Goal: Task Accomplishment & Management: Complete application form

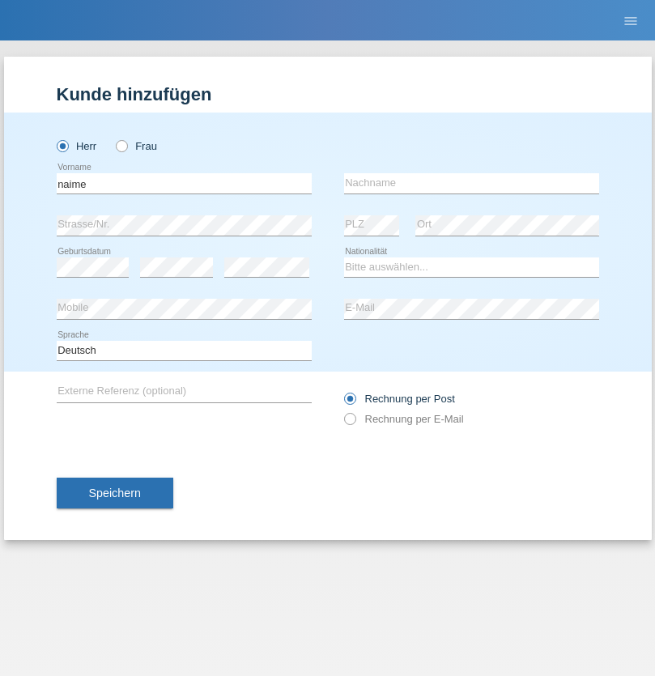
type input "naime"
click at [471, 183] on input "text" at bounding box center [471, 183] width 255 height 20
type input "llugiqi"
select select "CH"
radio input "true"
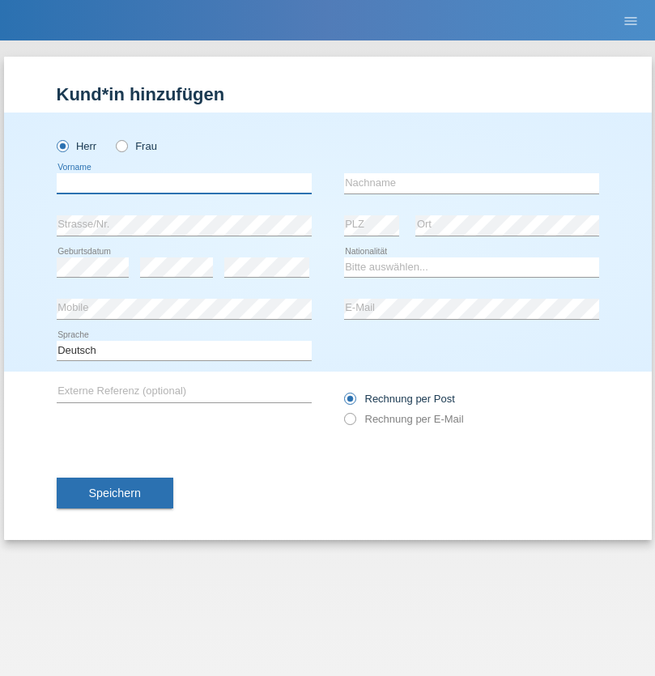
click at [184, 183] on input "text" at bounding box center [184, 183] width 255 height 20
type input "Shaban"
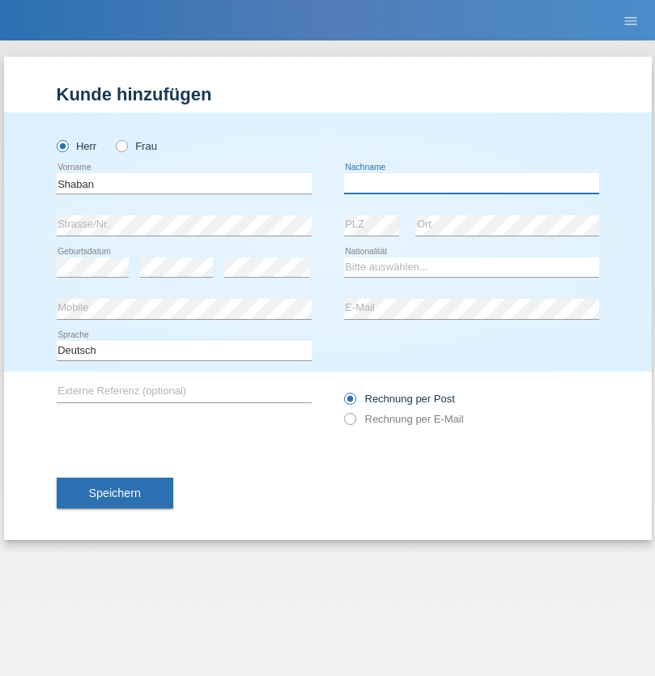
click at [471, 183] on input "text" at bounding box center [471, 183] width 255 height 20
type input "llugiqi"
select select "CH"
radio input "true"
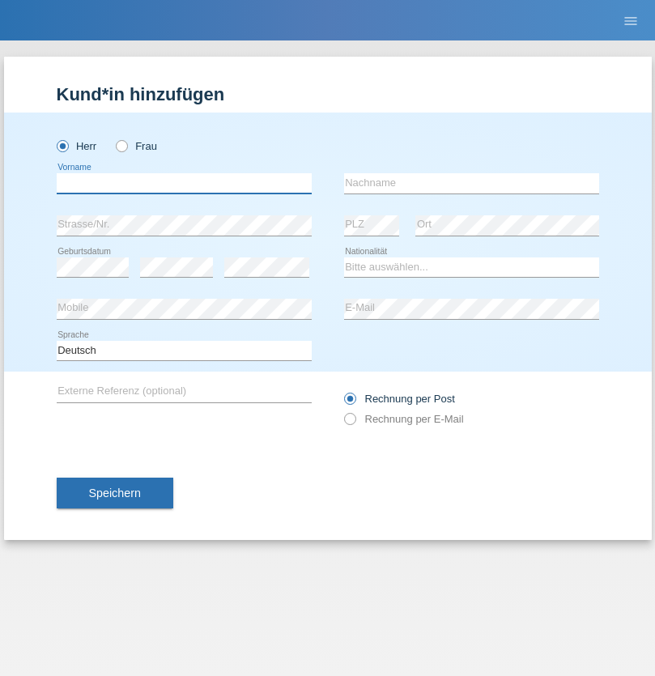
click at [184, 183] on input "text" at bounding box center [184, 183] width 255 height 20
type input "Champing"
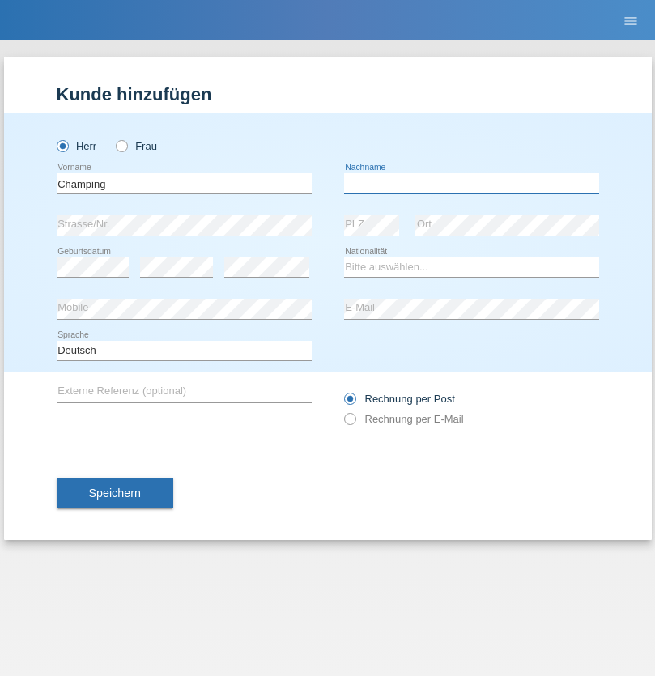
click at [471, 183] on input "text" at bounding box center [471, 183] width 255 height 20
type input "Malonga"
select select "CH"
radio input "true"
click at [184, 183] on input "text" at bounding box center [184, 183] width 255 height 20
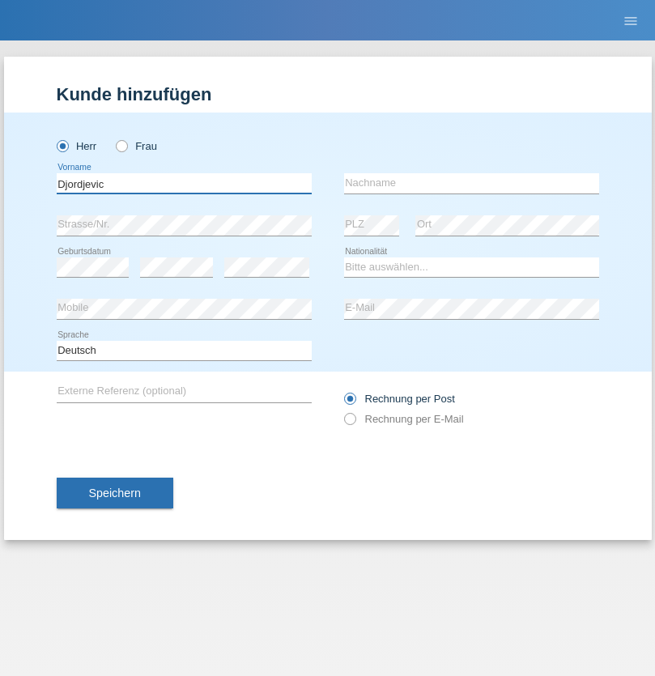
type input "Djordjevic"
click at [471, 183] on input "text" at bounding box center [471, 183] width 255 height 20
type input "Radosav"
select select "RS"
select select "C"
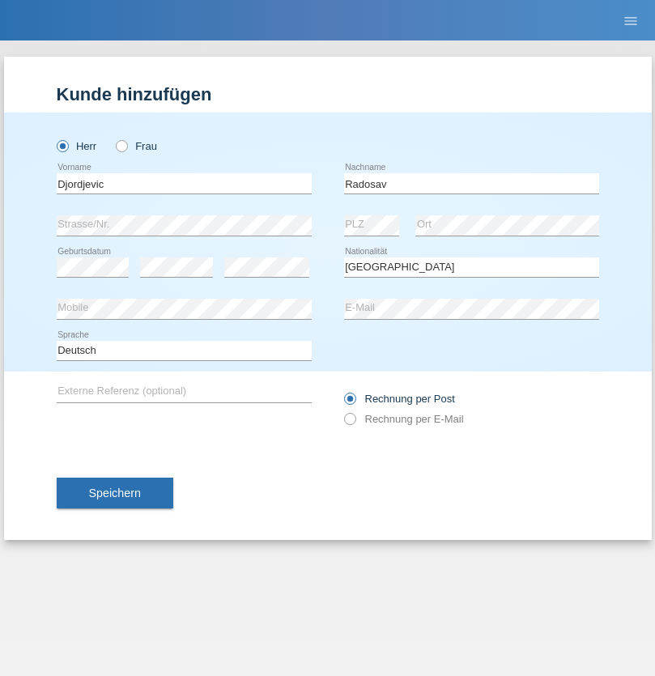
select select "10"
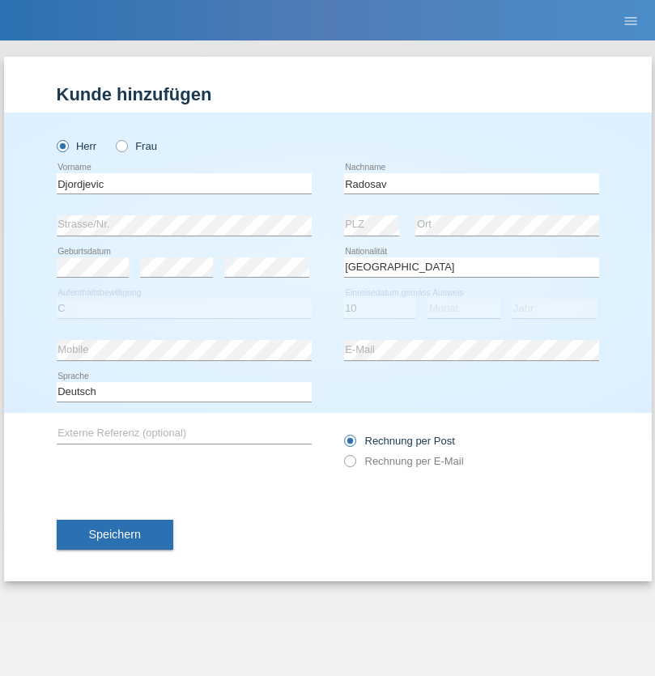
select select "03"
select select "1989"
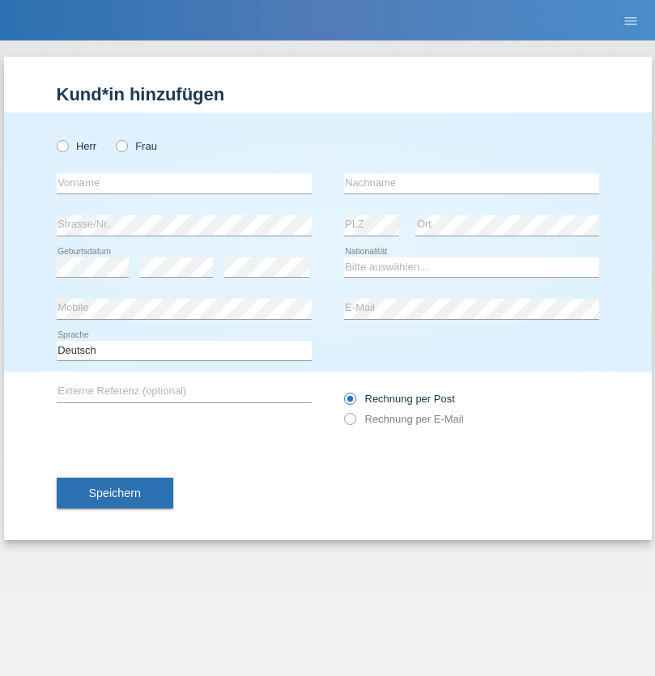
radio input "true"
click at [184, 183] on input "text" at bounding box center [184, 183] width 255 height 20
type input "[PERSON_NAME]"
click at [471, 183] on input "text" at bounding box center [471, 183] width 255 height 20
type input "Patera"
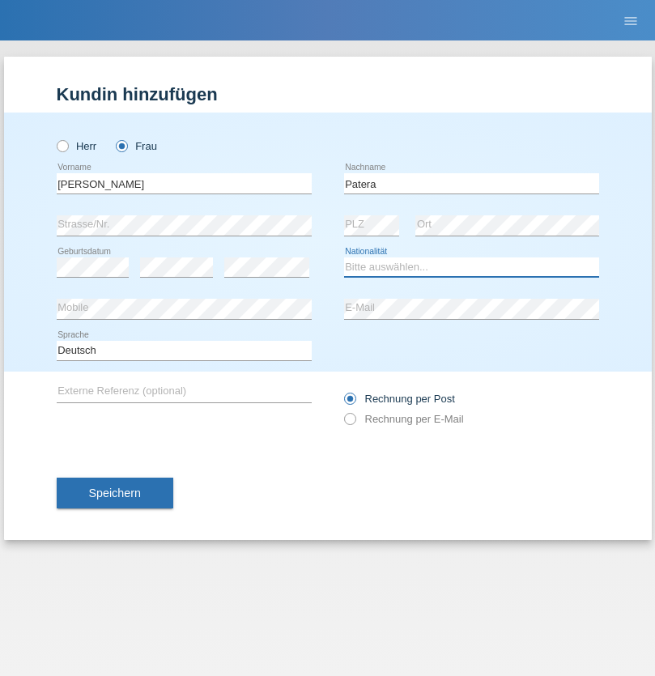
select select "CH"
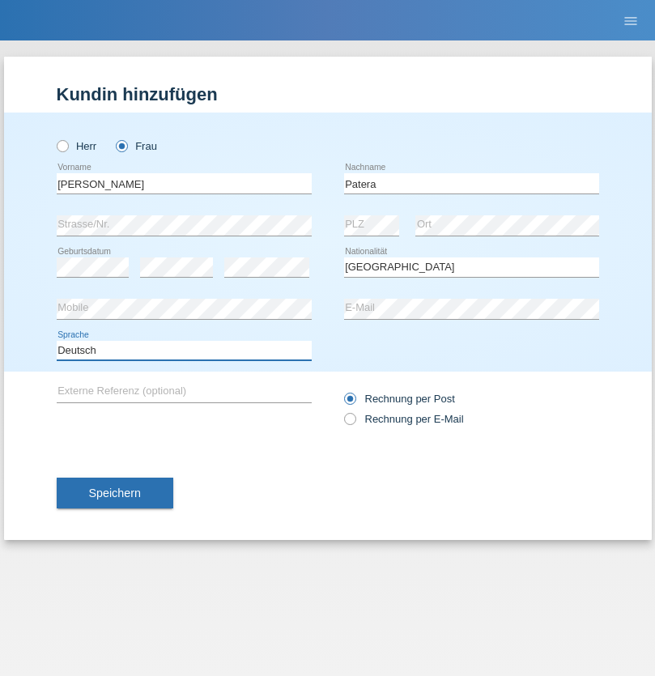
select select "en"
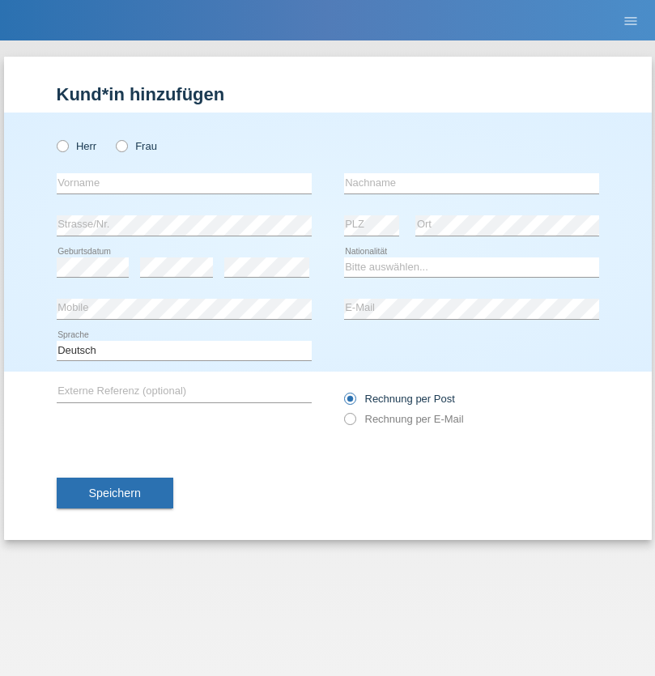
radio input "true"
click at [184, 183] on input "text" at bounding box center [184, 183] width 255 height 20
type input "[PERSON_NAME]"
click at [471, 183] on input "text" at bounding box center [471, 183] width 255 height 20
type input "Sakhi"
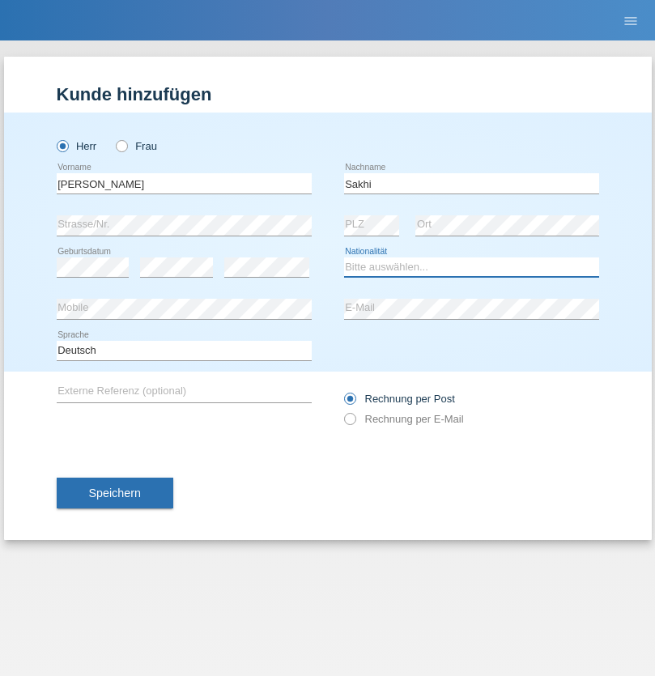
select select "IT"
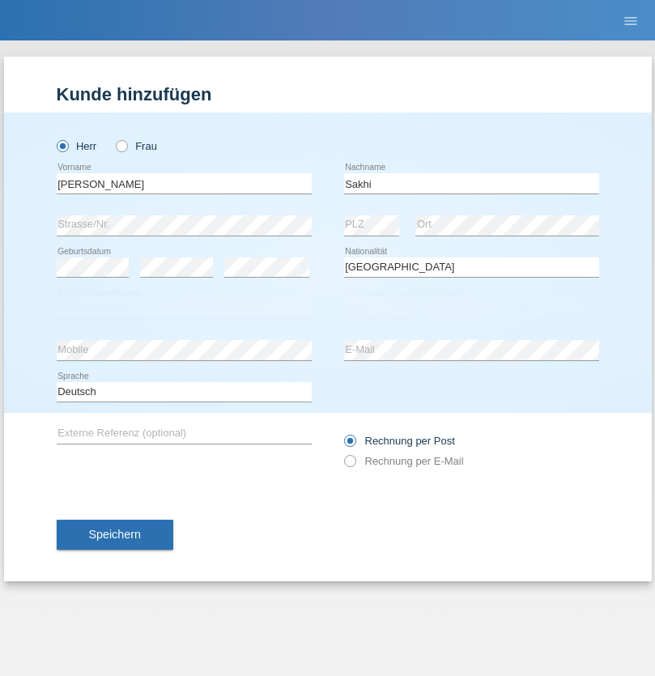
select select "C"
select select "24"
select select "10"
select select "2021"
